Goal: Find specific page/section: Find specific page/section

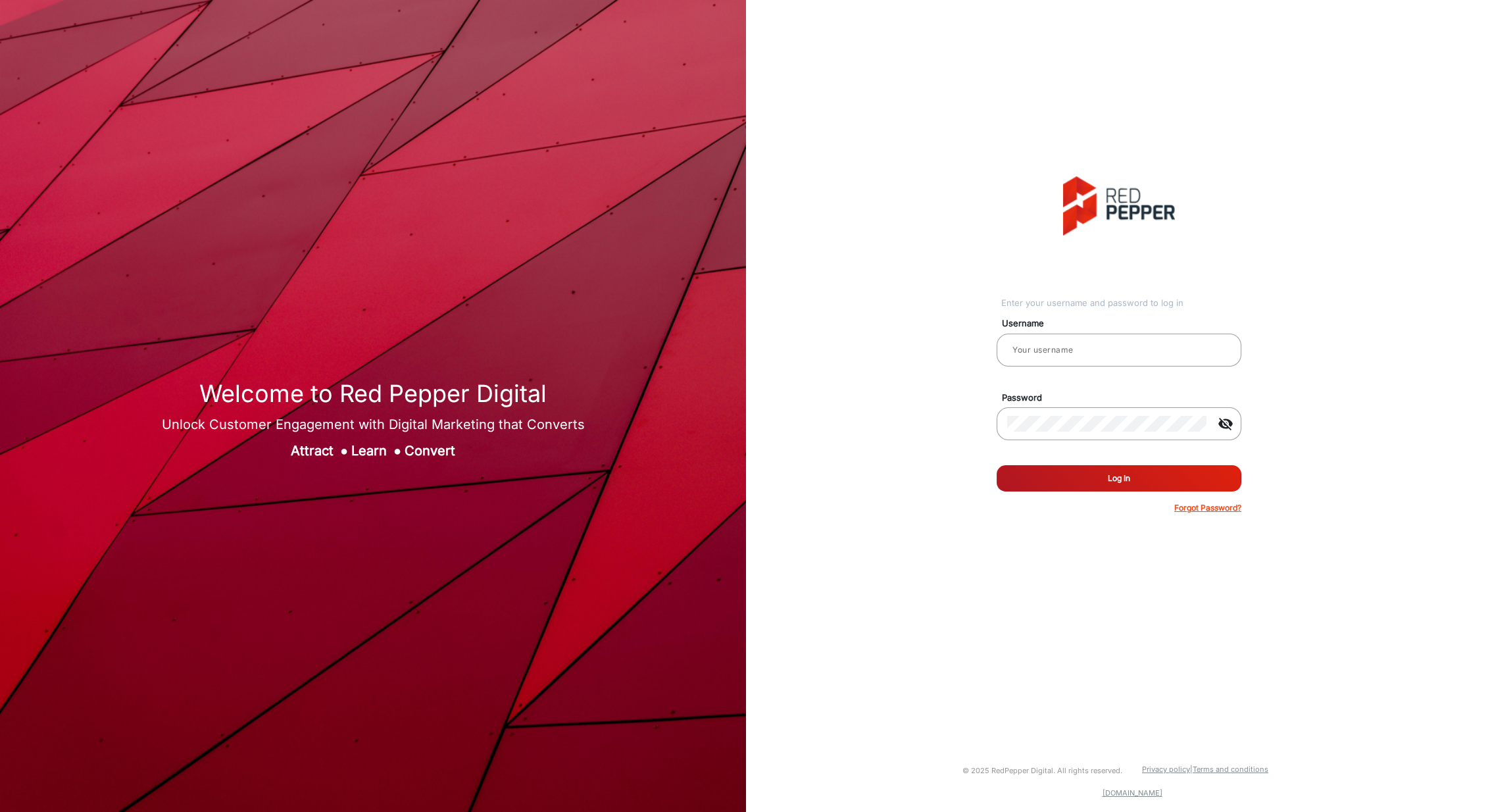
type input "[PERSON_NAME]"
click at [1145, 487] on button "Log In" at bounding box center [1118, 478] width 244 height 26
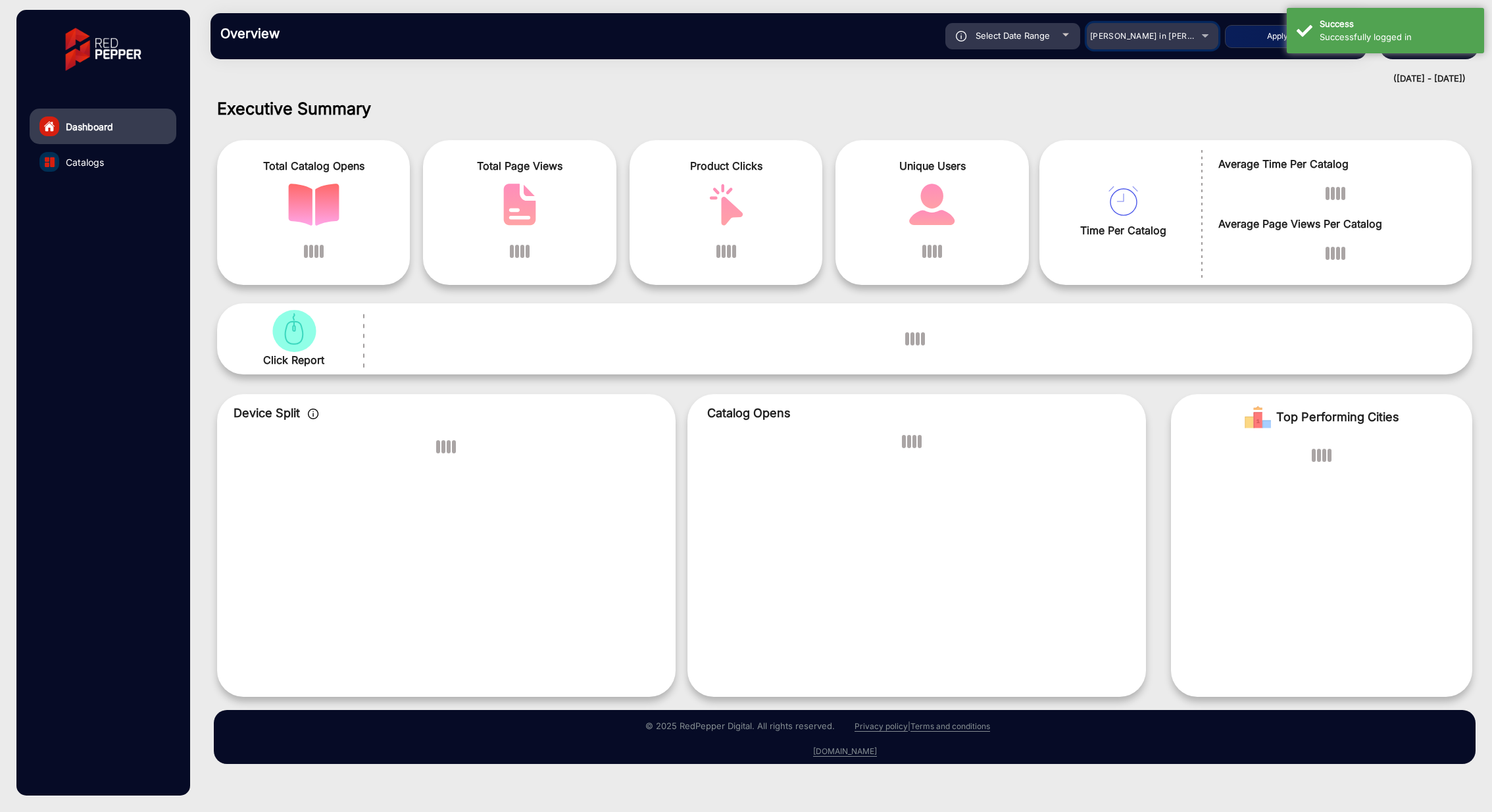
click at [1150, 39] on span "[PERSON_NAME] in [PERSON_NAME]" at bounding box center [1162, 36] width 145 height 10
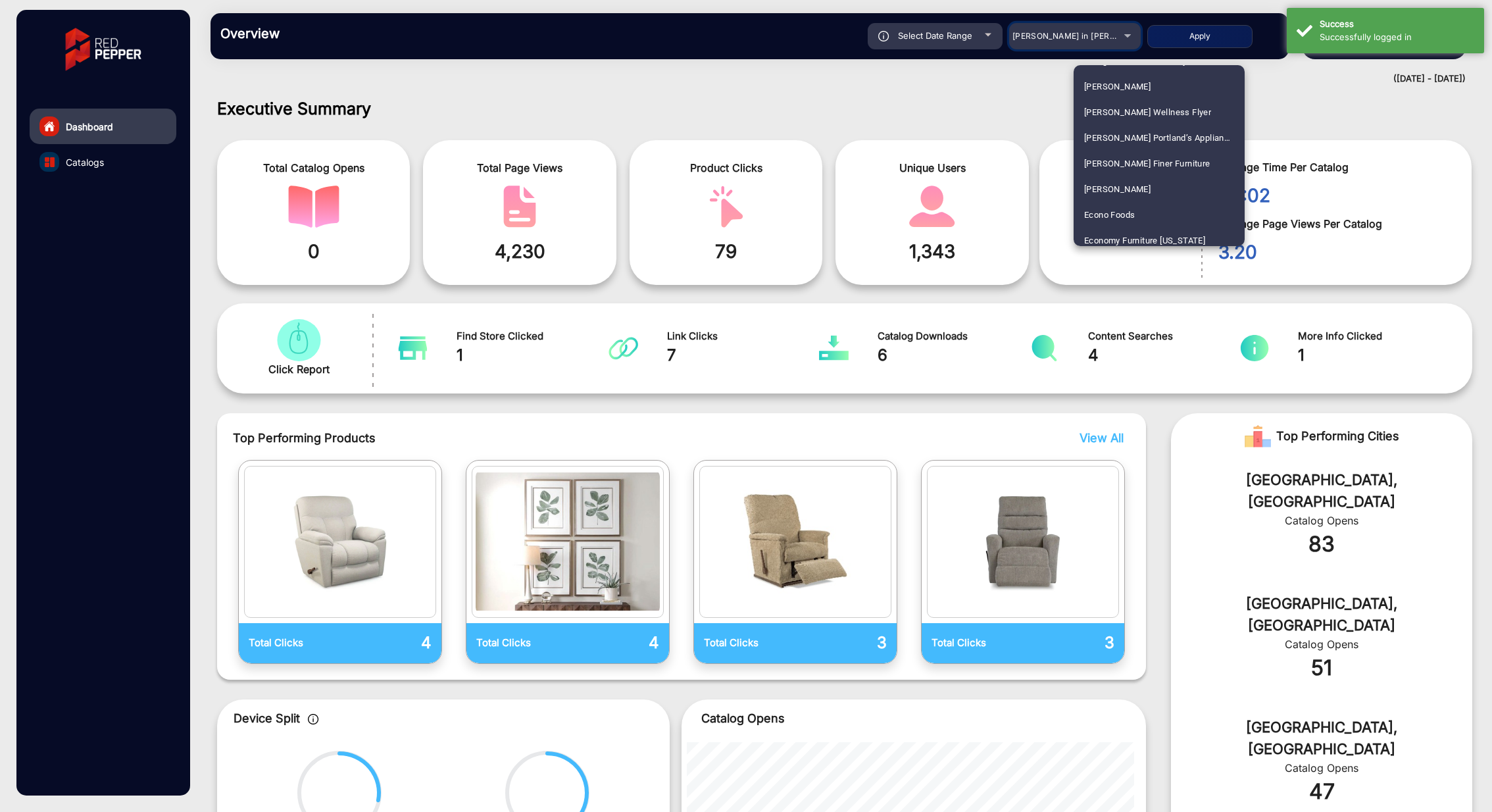
scroll to position [1234, 0]
click at [1104, 104] on span "[PERSON_NAME]" at bounding box center [1117, 106] width 66 height 26
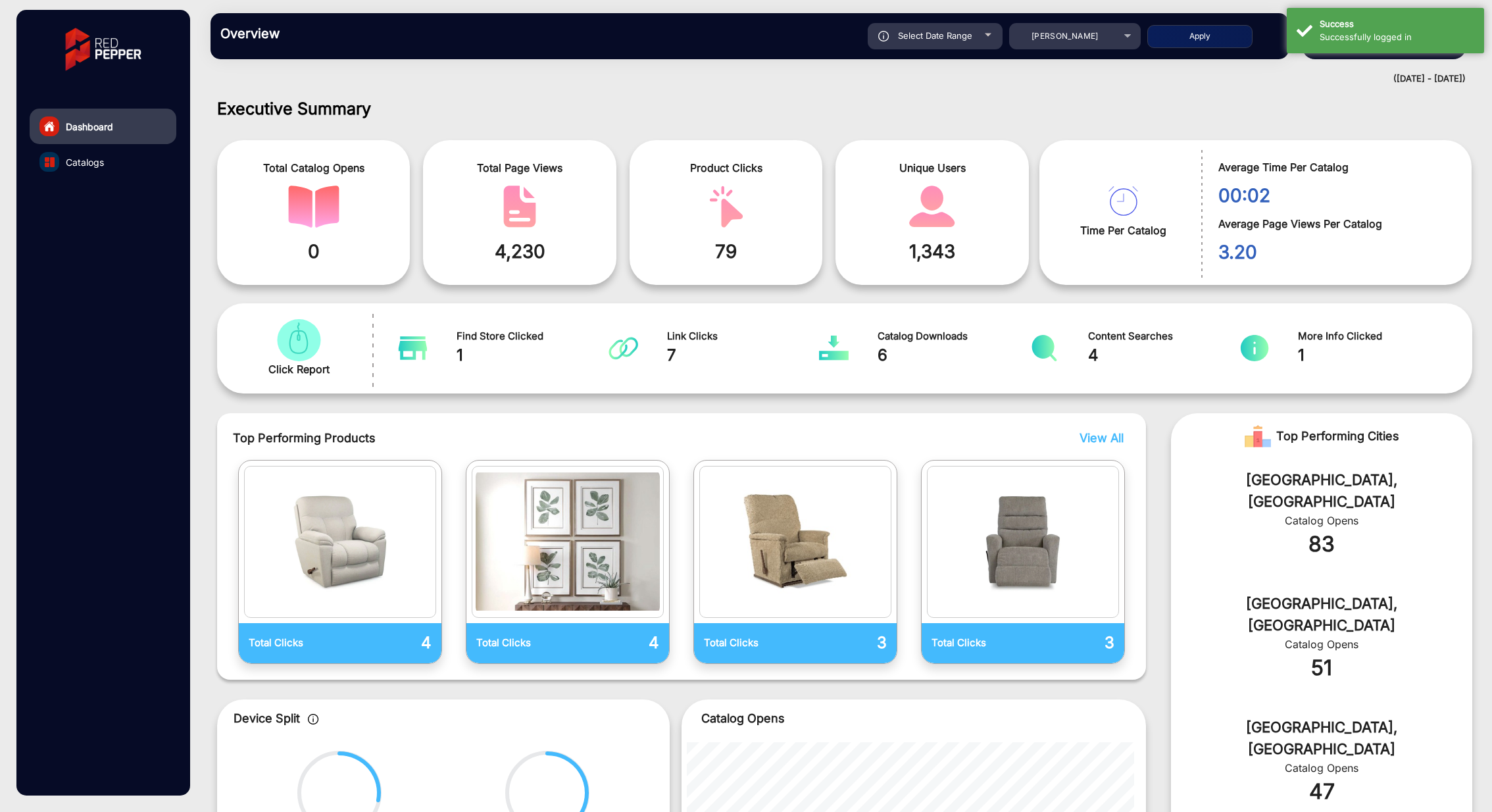
click at [1202, 34] on button "Apply" at bounding box center [1200, 37] width 105 height 23
type input "[DATE]"
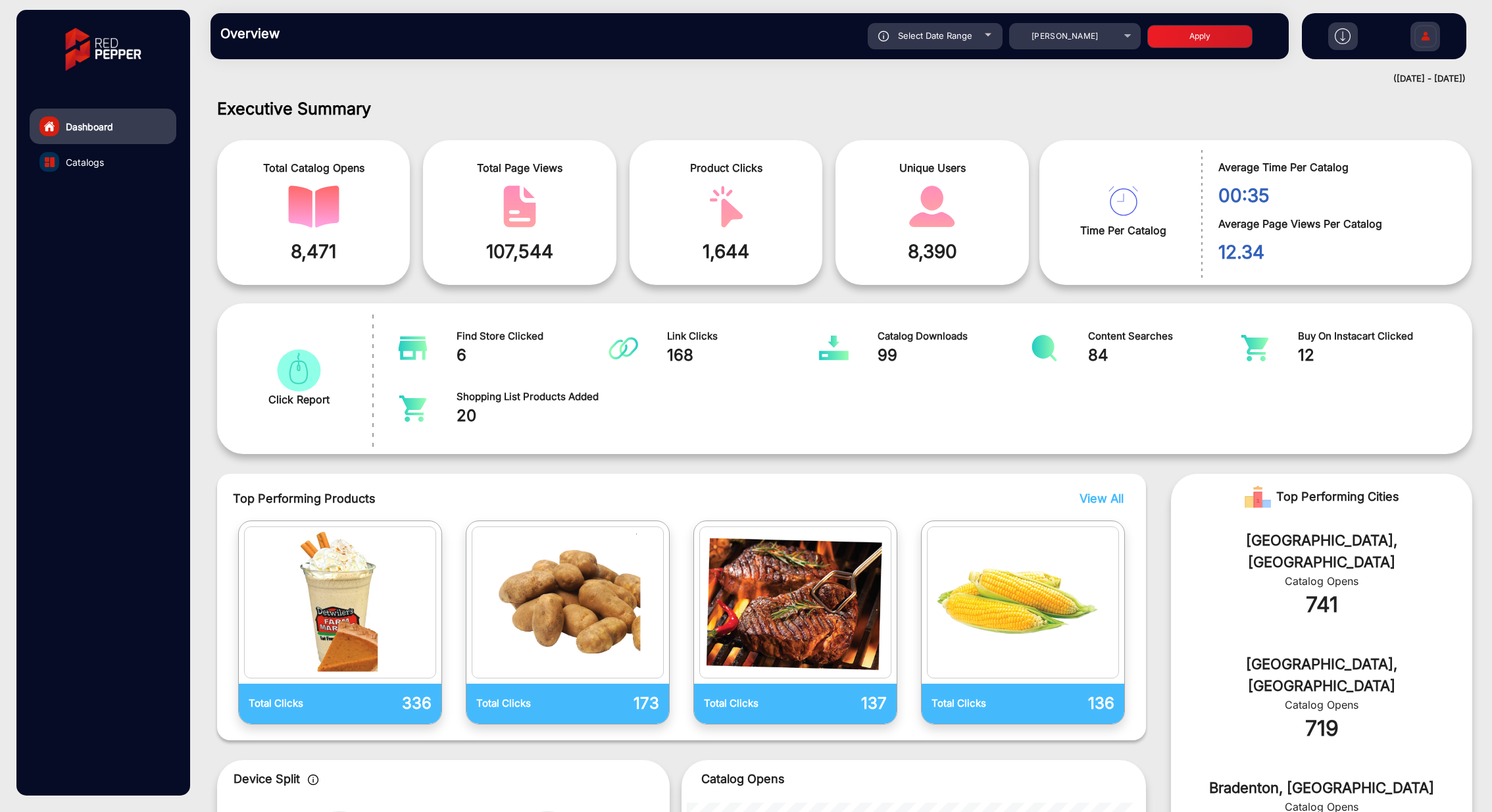
scroll to position [336, 0]
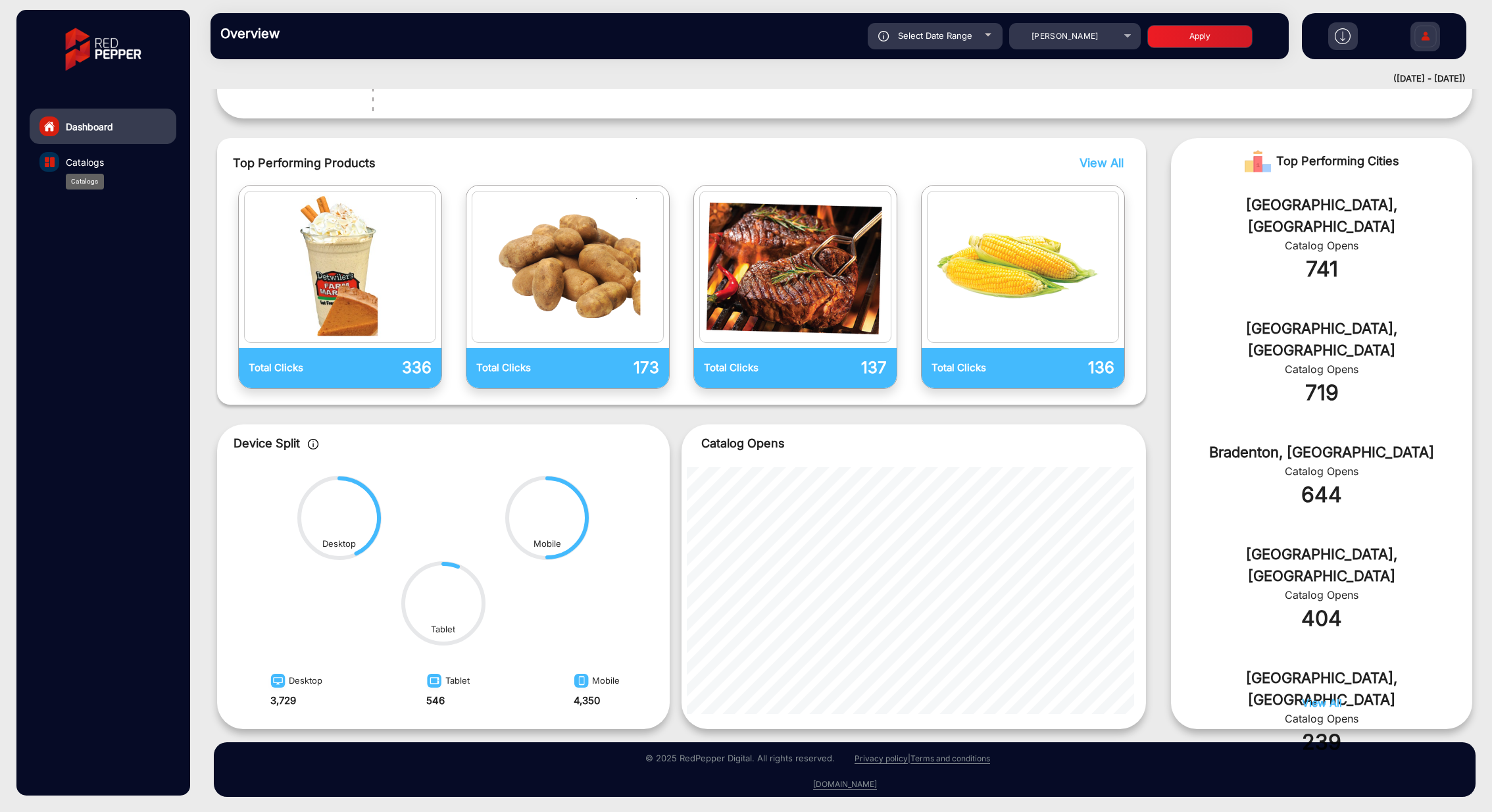
click at [75, 165] on span "Catalogs" at bounding box center [85, 163] width 38 height 14
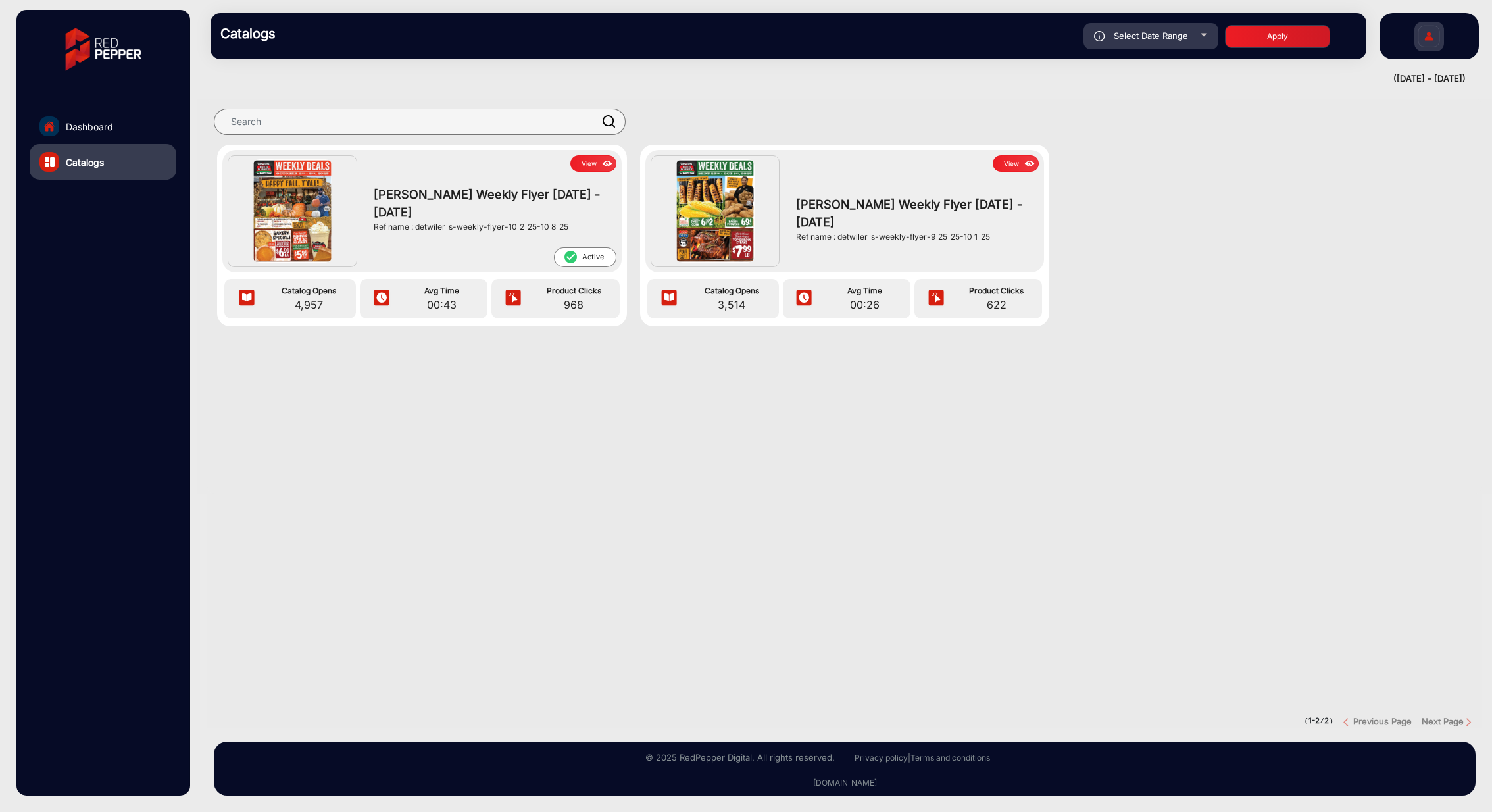
click at [431, 199] on span "[PERSON_NAME] Weekly Flyer [DATE] - [DATE]" at bounding box center [492, 203] width 236 height 36
click at [581, 166] on button "View" at bounding box center [593, 163] width 46 height 17
